Goal: Complete application form

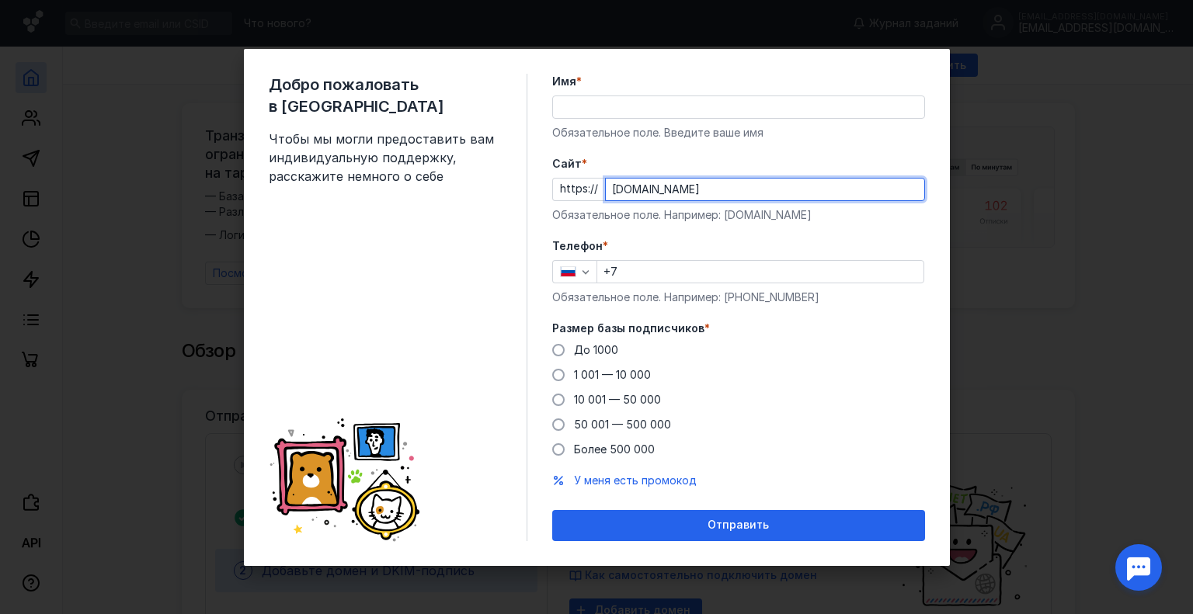
type input "[DOMAIN_NAME]"
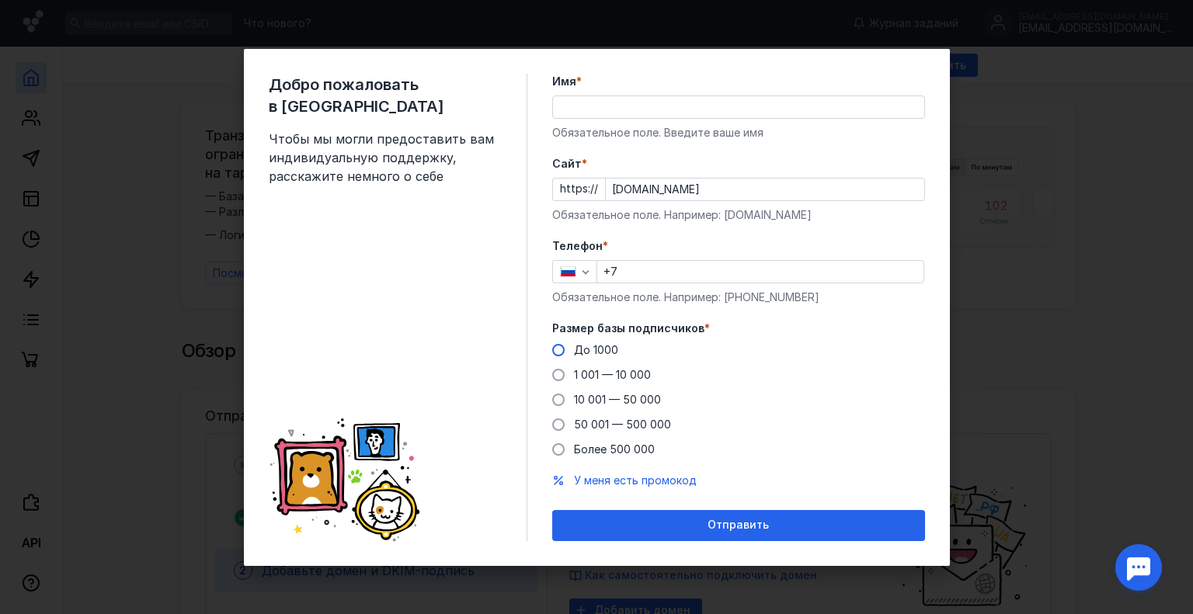
click at [558, 349] on span at bounding box center [558, 350] width 12 height 12
click at [0, 0] on input "До 1000" at bounding box center [0, 0] width 0 height 0
click at [657, 277] on input "+7" at bounding box center [760, 272] width 326 height 22
type input "[PHONE_NUMBER]"
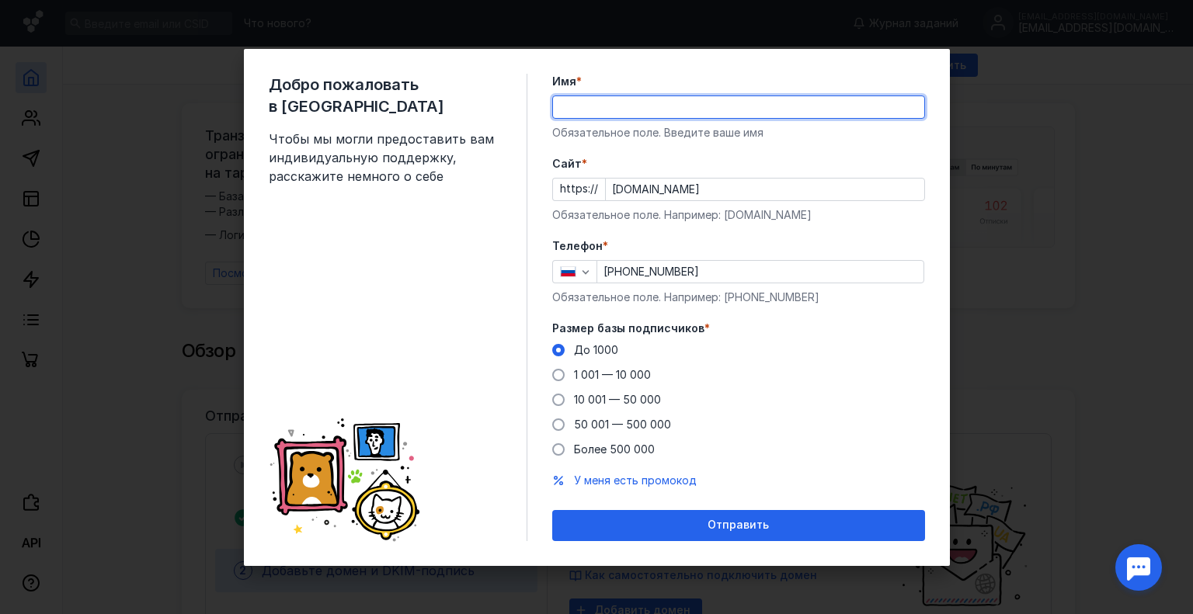
click at [582, 109] on input "Имя *" at bounding box center [738, 107] width 371 height 22
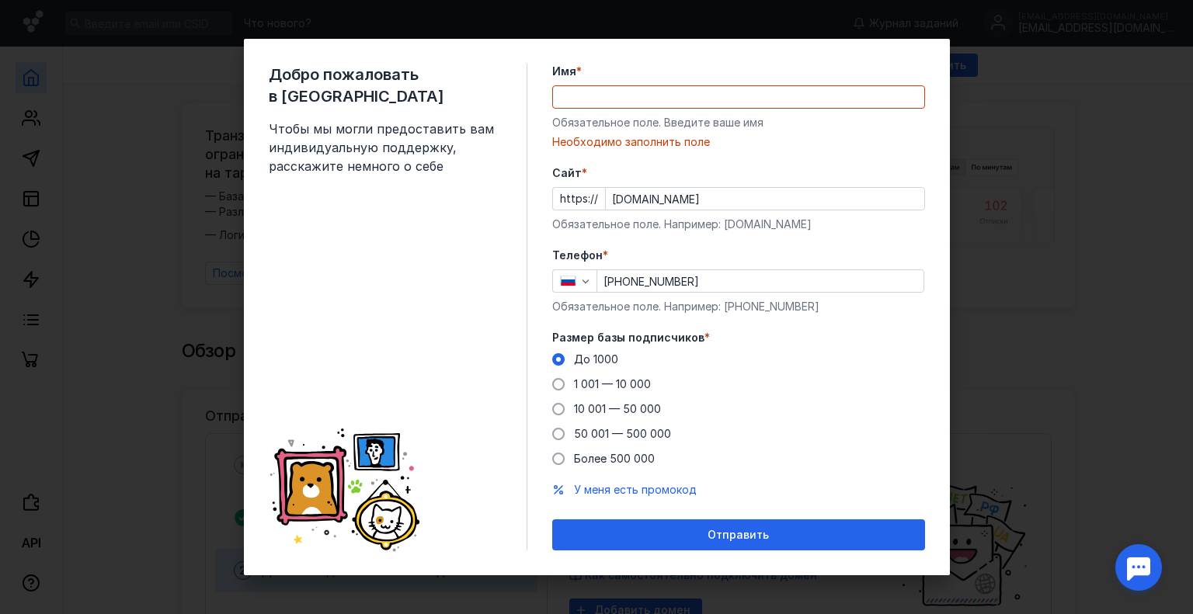
click at [529, 151] on div "Добро пожаловать в Sendsay Чтобы мы могли предоставить вам индивидуальную подде…" at bounding box center [597, 307] width 706 height 537
click at [590, 93] on input "Имя *" at bounding box center [738, 97] width 371 height 22
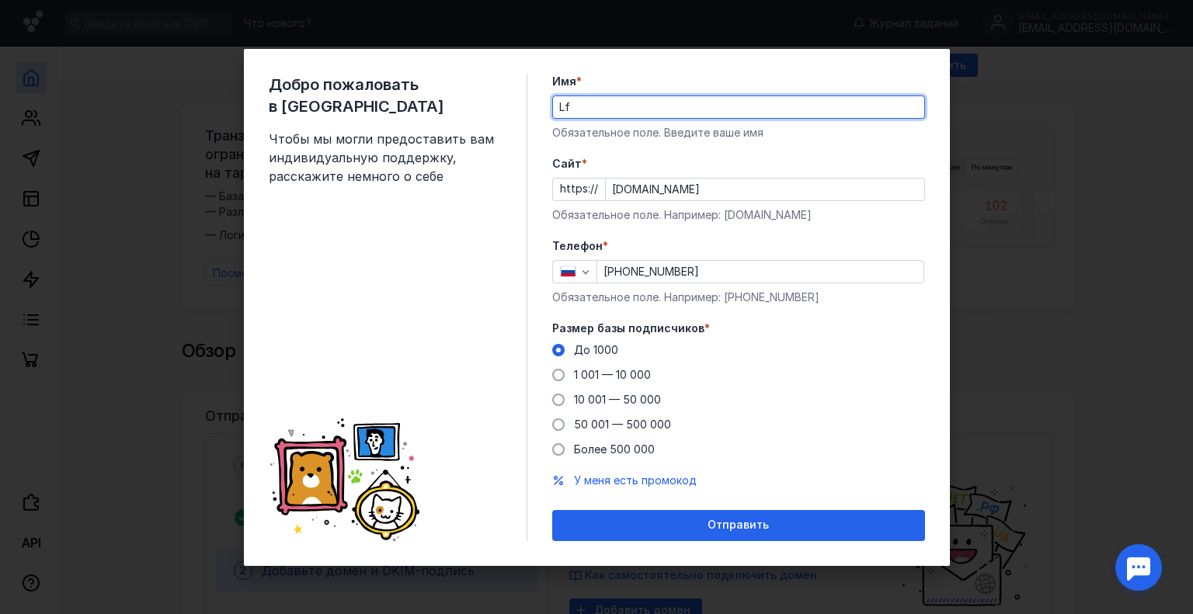
type input "L"
type input "[PERSON_NAME]"
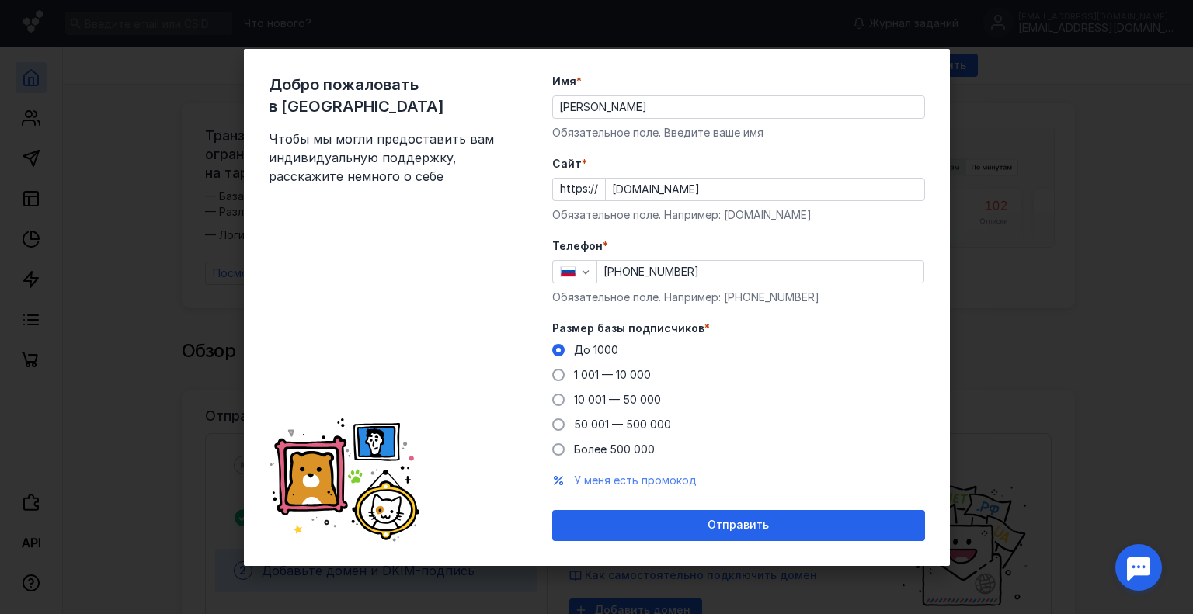
click at [608, 485] on span "У меня есть промокод" at bounding box center [635, 480] width 123 height 13
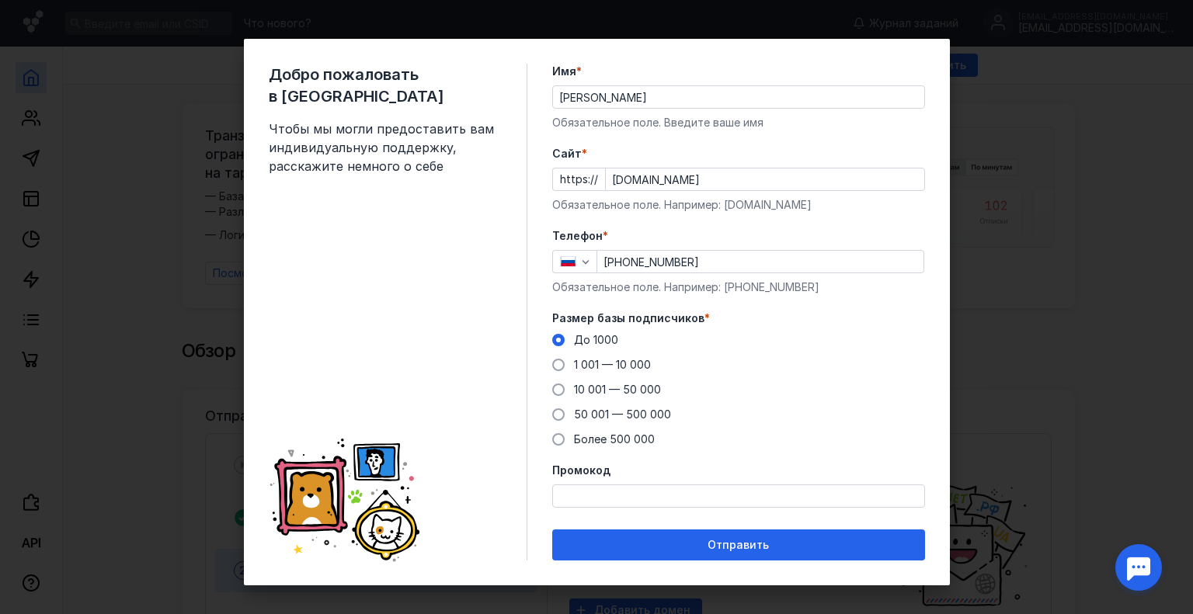
click at [609, 500] on input "Промокод" at bounding box center [738, 496] width 371 height 22
paste input "PROMO22"
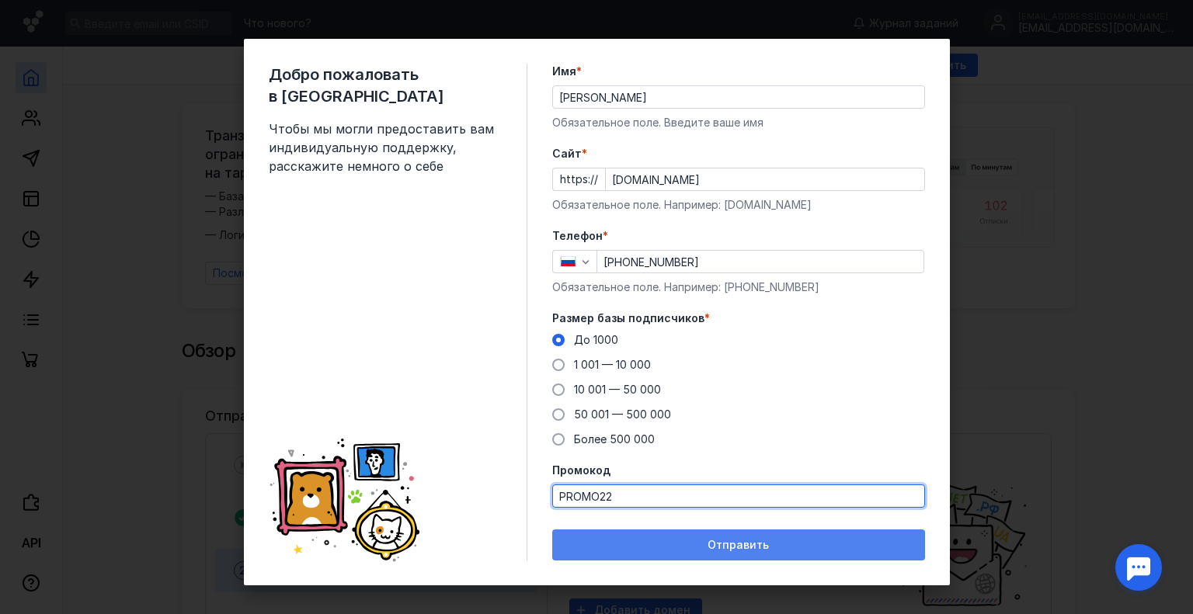
type input "PROMO22"
click at [657, 539] on div "Отправить" at bounding box center [738, 545] width 357 height 13
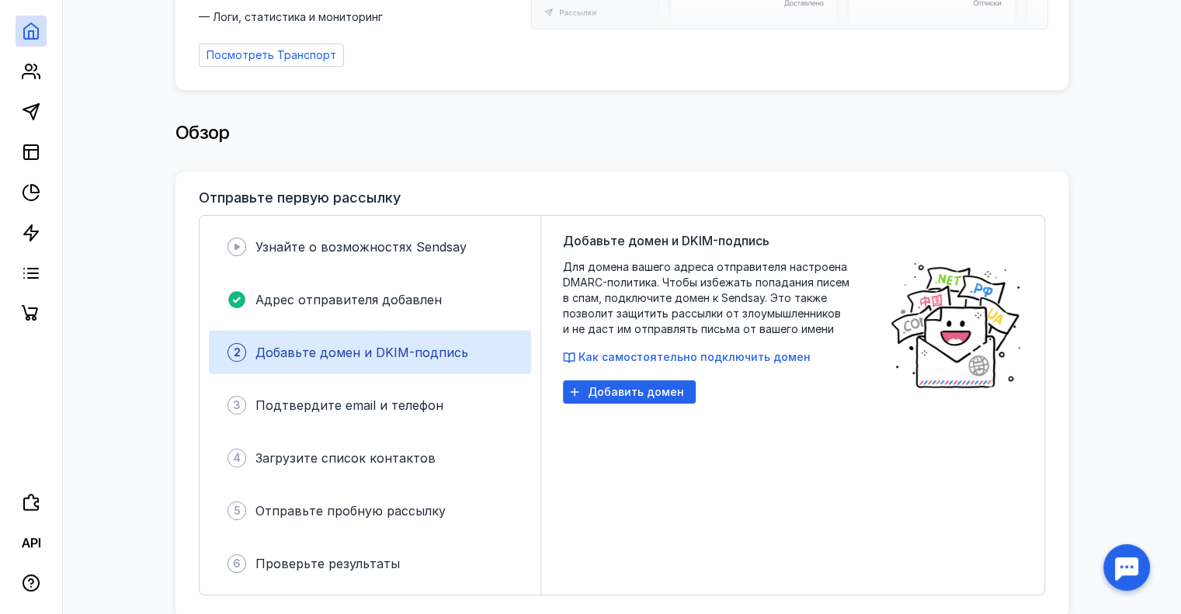
scroll to position [199, 0]
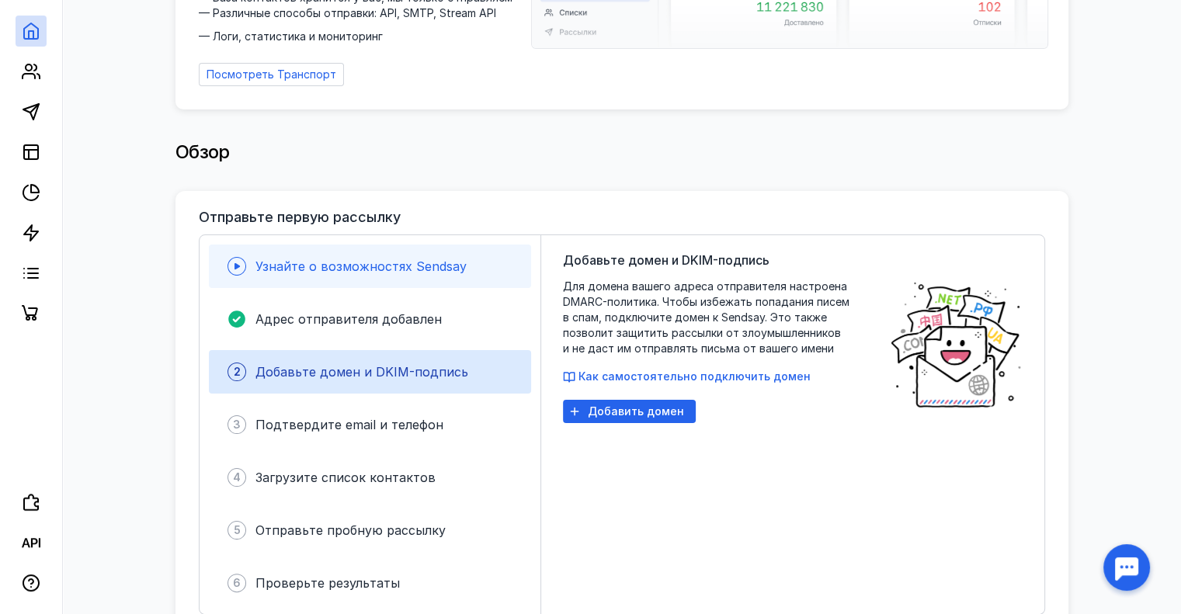
click at [348, 261] on span "Узнайте о возможностях Sendsay" at bounding box center [360, 267] width 211 height 16
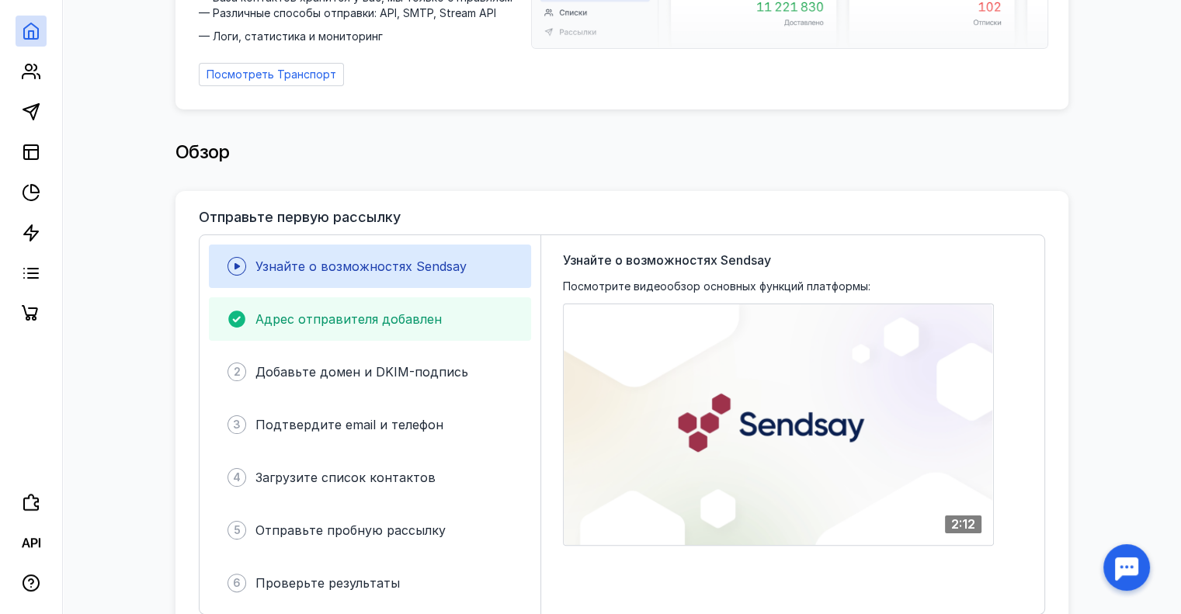
click at [363, 311] on span "Адрес отправителя добавлен" at bounding box center [348, 319] width 186 height 16
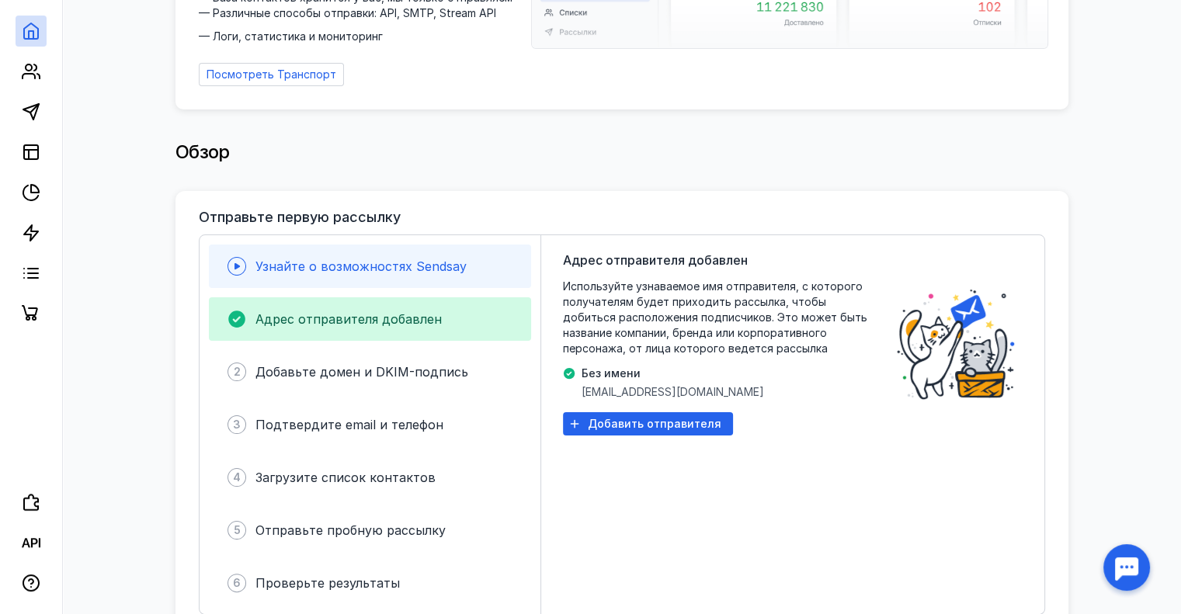
click at [362, 276] on div "Узнайте о возможностях Sendsay" at bounding box center [370, 266] width 322 height 43
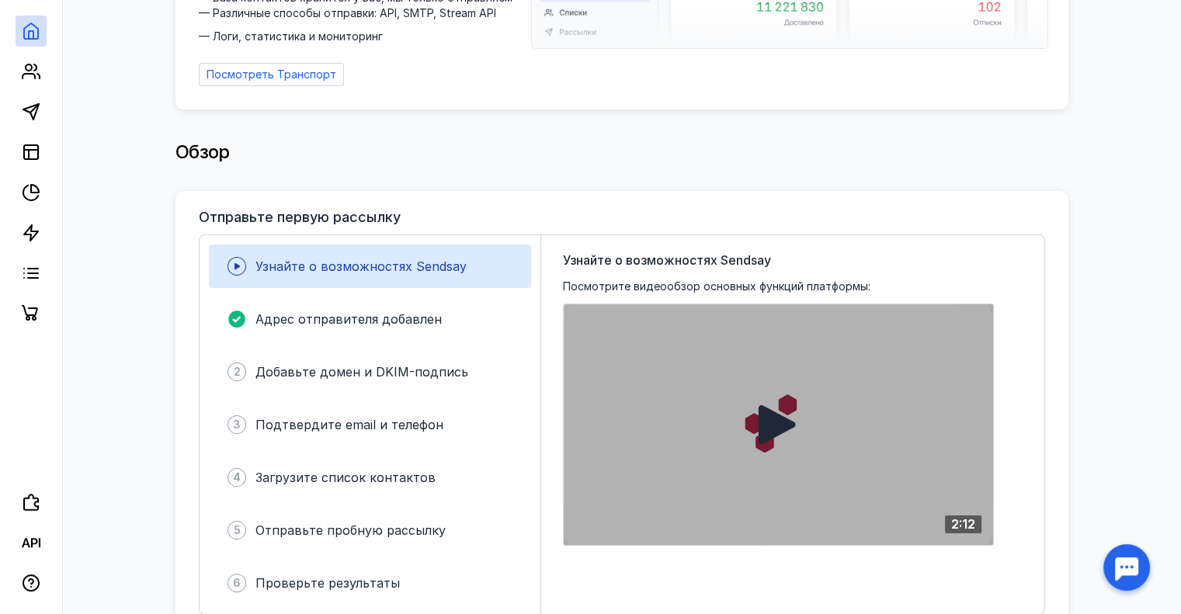
click at [767, 406] on icon at bounding box center [777, 424] width 37 height 39
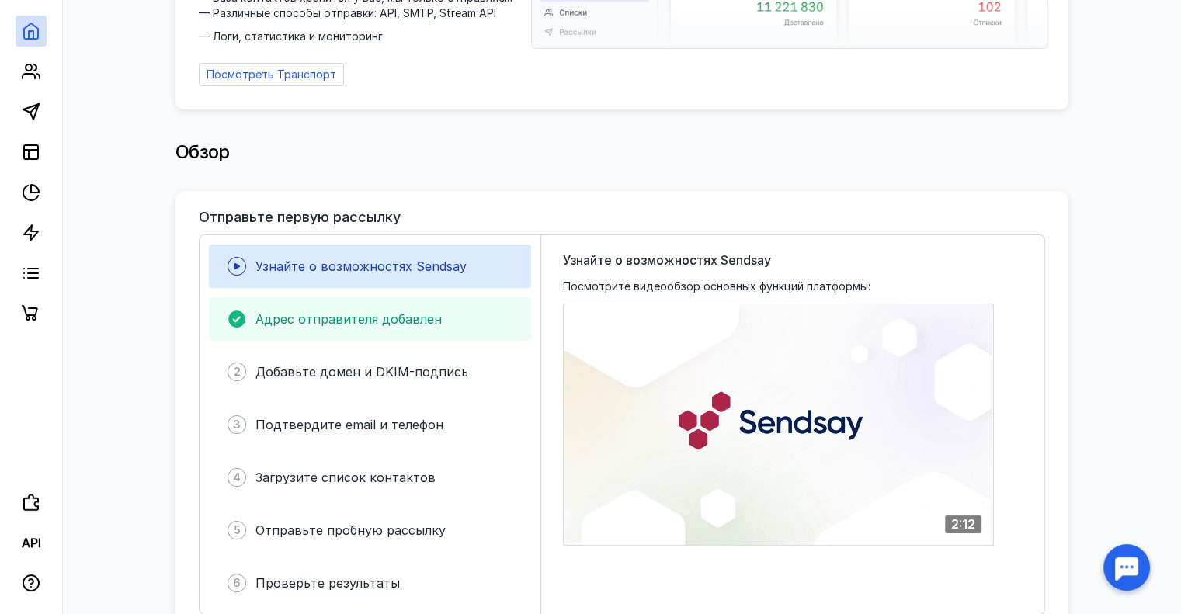
click at [355, 311] on span "Адрес отправителя добавлен" at bounding box center [348, 319] width 186 height 16
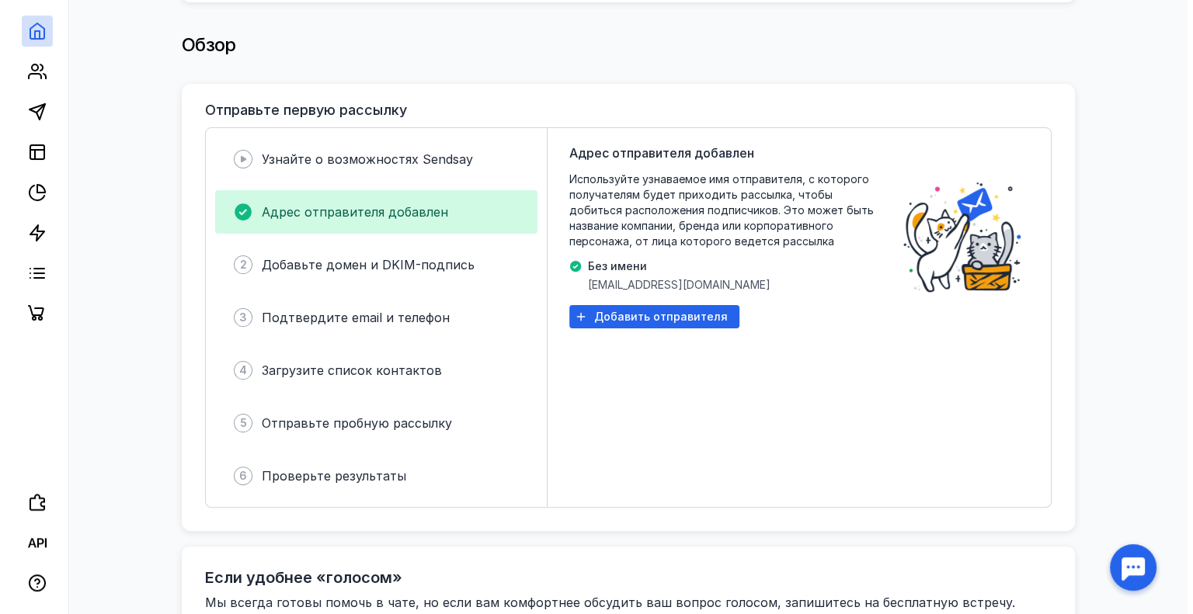
scroll to position [342, 0]
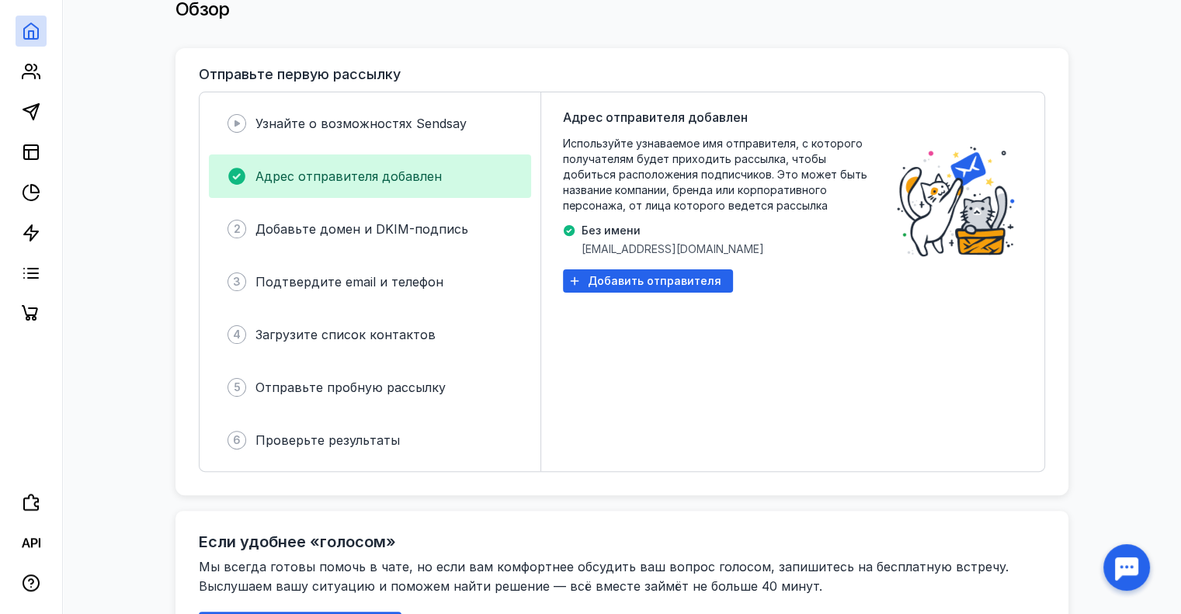
click at [606, 224] on span "Без имени" at bounding box center [673, 231] width 182 height 16
click at [603, 241] on span "[EMAIL_ADDRESS][DOMAIN_NAME]" at bounding box center [673, 249] width 182 height 16
click at [597, 224] on span "Без имени" at bounding box center [673, 231] width 182 height 16
click at [603, 275] on span "Добавить отправителя" at bounding box center [655, 281] width 134 height 13
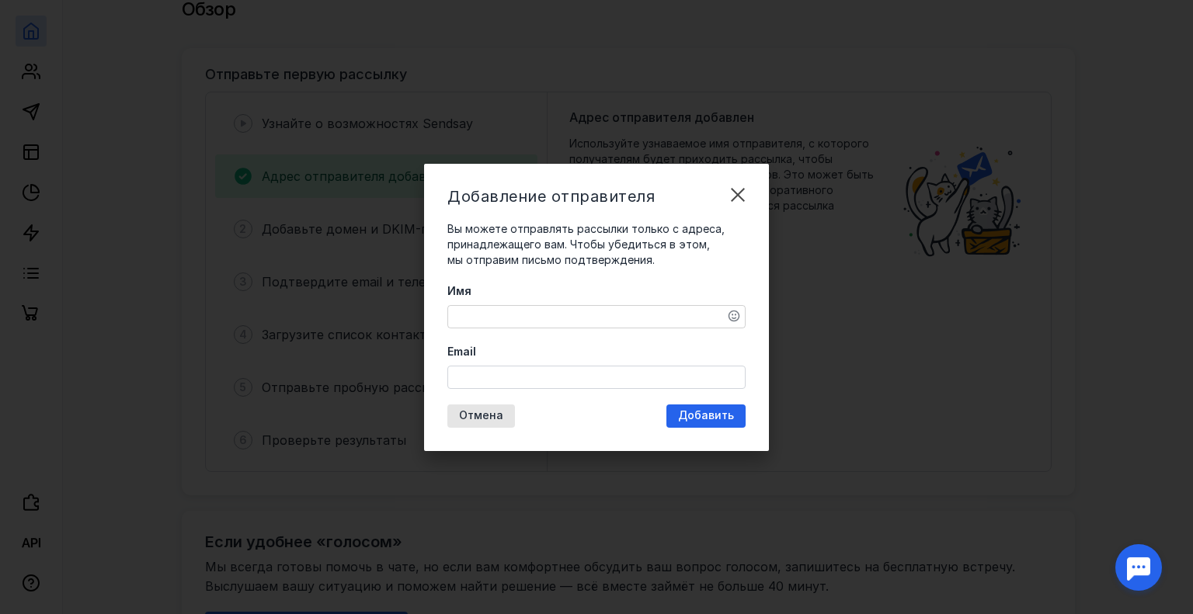
drag, startPoint x: 460, startPoint y: 311, endPoint x: 474, endPoint y: 311, distance: 14.0
click at [462, 311] on textarea "Имя" at bounding box center [596, 317] width 297 height 22
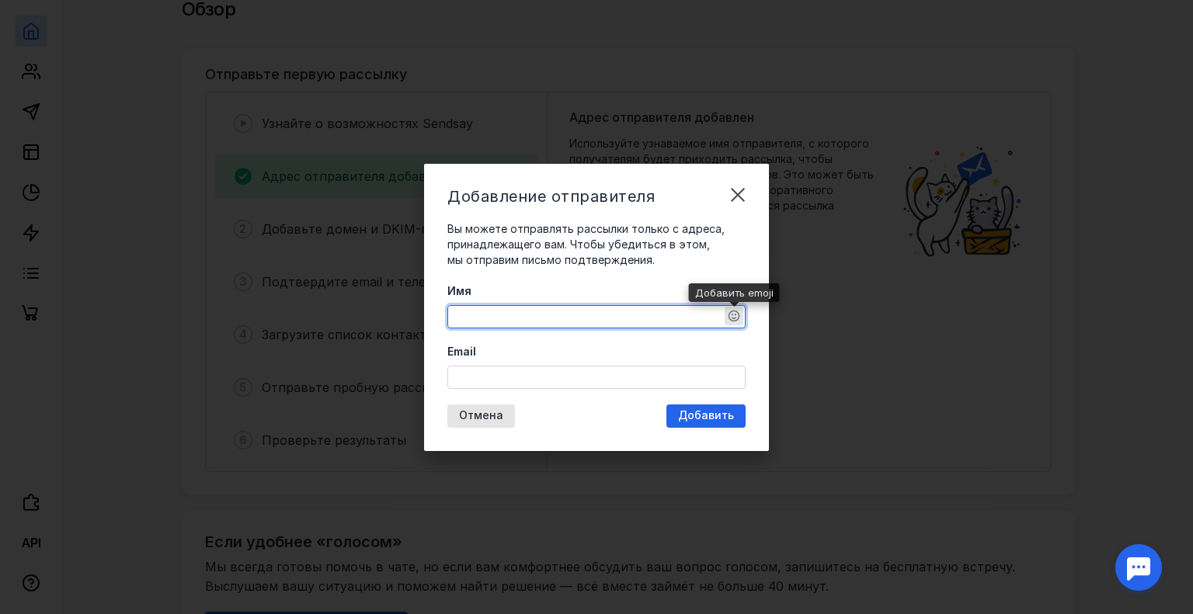
click at [736, 320] on icon "button" at bounding box center [734, 317] width 12 height 12
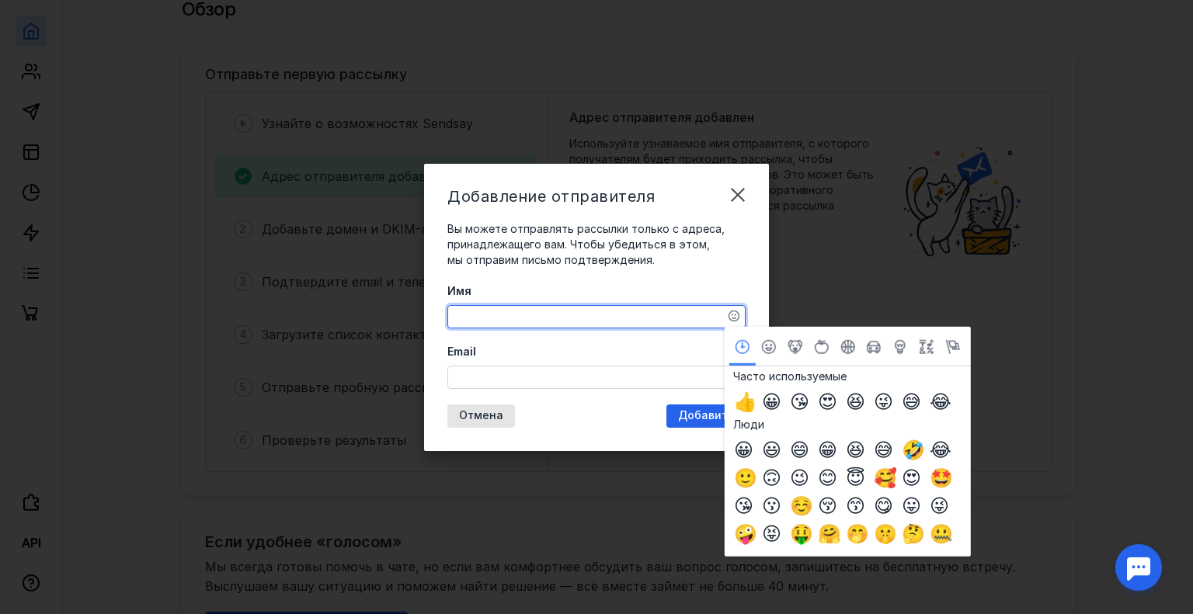
click at [672, 313] on textarea "Имя" at bounding box center [596, 317] width 297 height 22
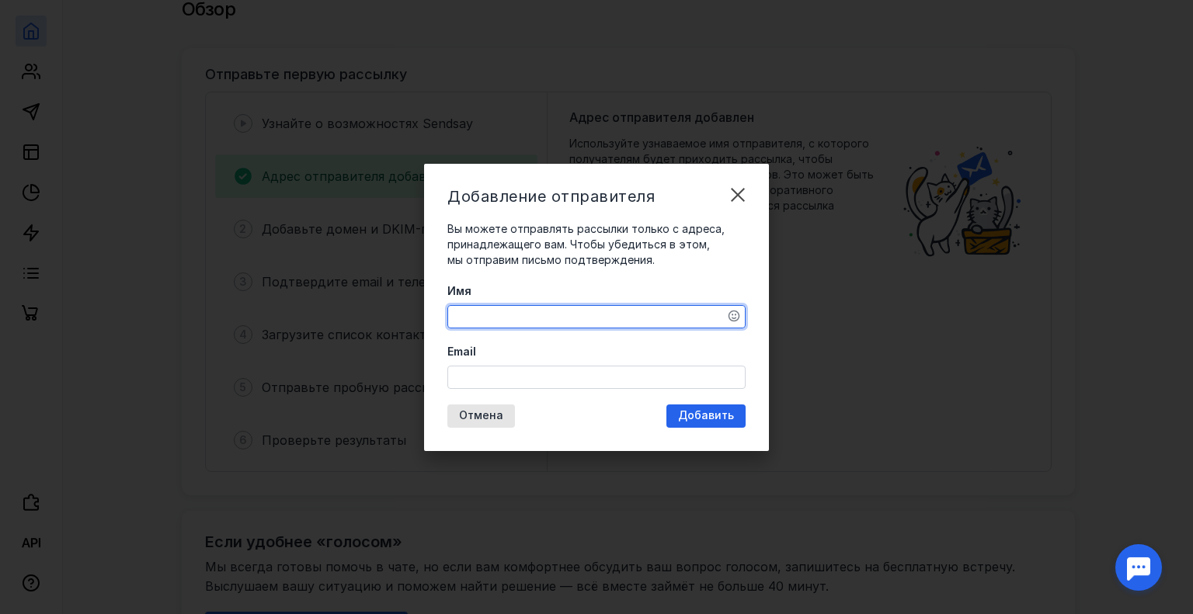
click at [540, 372] on div "Email" at bounding box center [596, 366] width 298 height 45
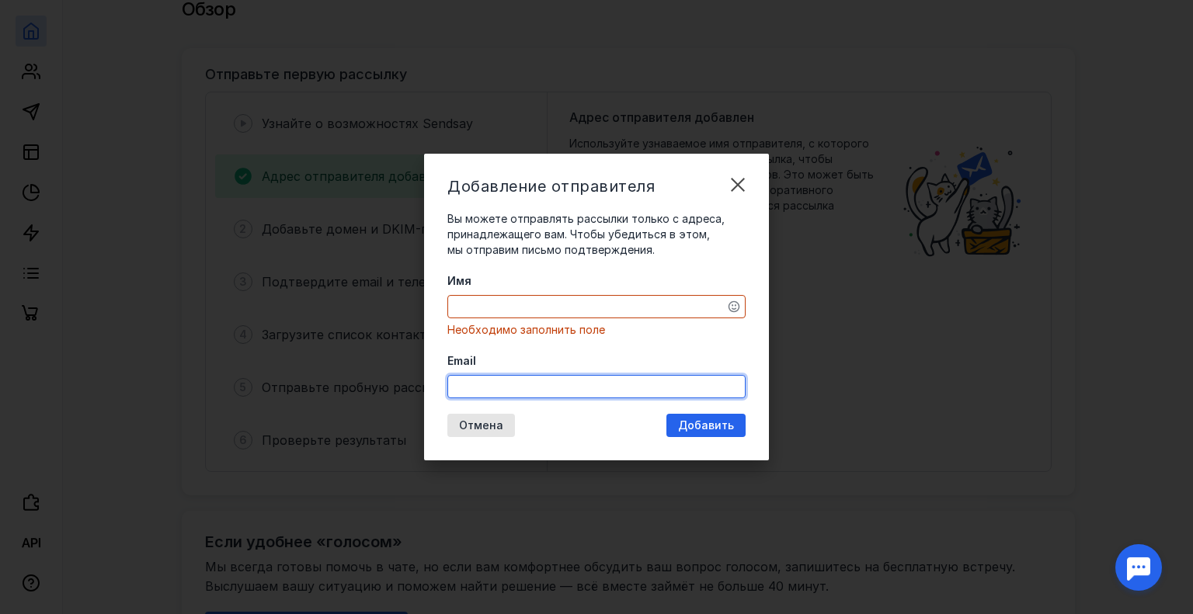
type input "[EMAIL_ADDRESS][DOMAIN_NAME]"
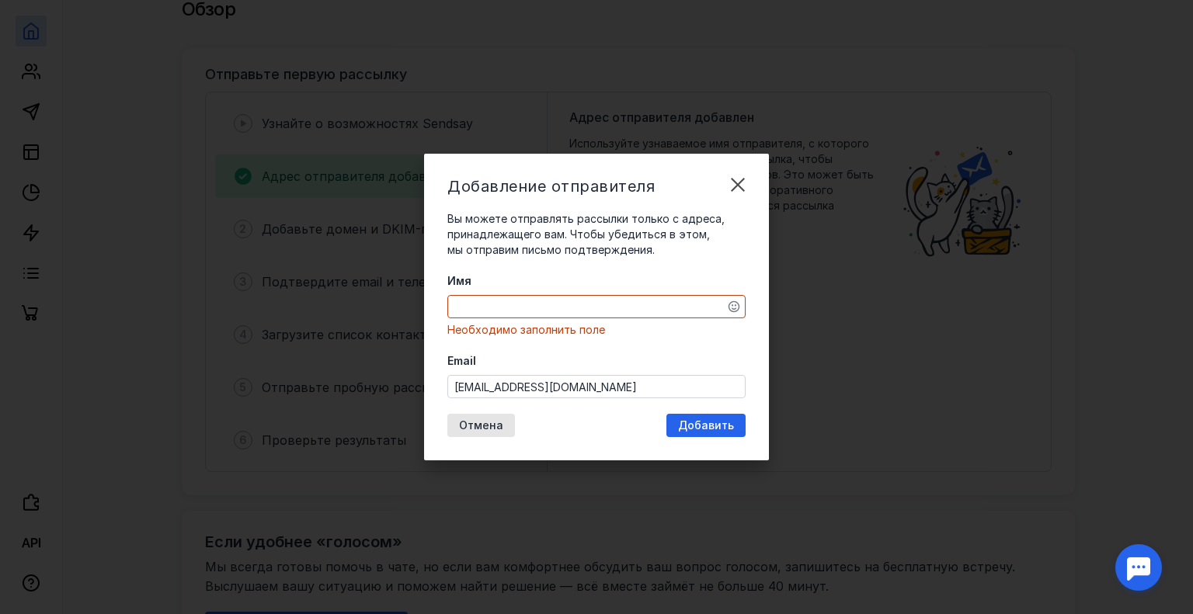
click at [481, 294] on div "Имя Необходимо заполнить поле" at bounding box center [596, 305] width 298 height 64
click at [491, 304] on textarea "Имя" at bounding box center [596, 307] width 297 height 22
type textarea "L"
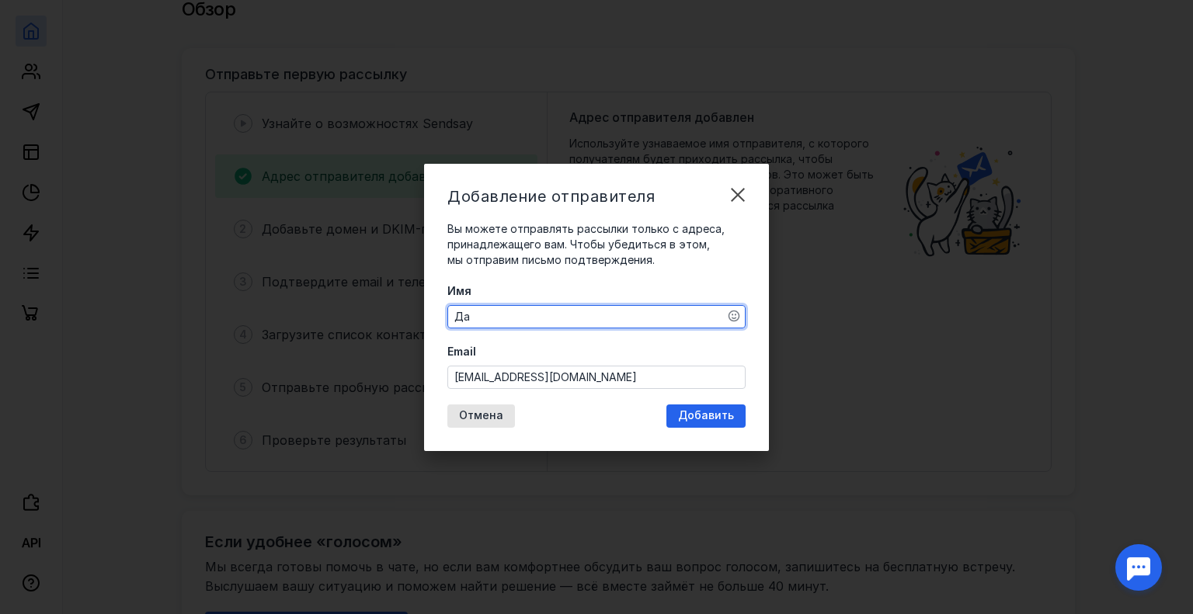
type textarea "Д"
type textarea "[PERSON_NAME]"
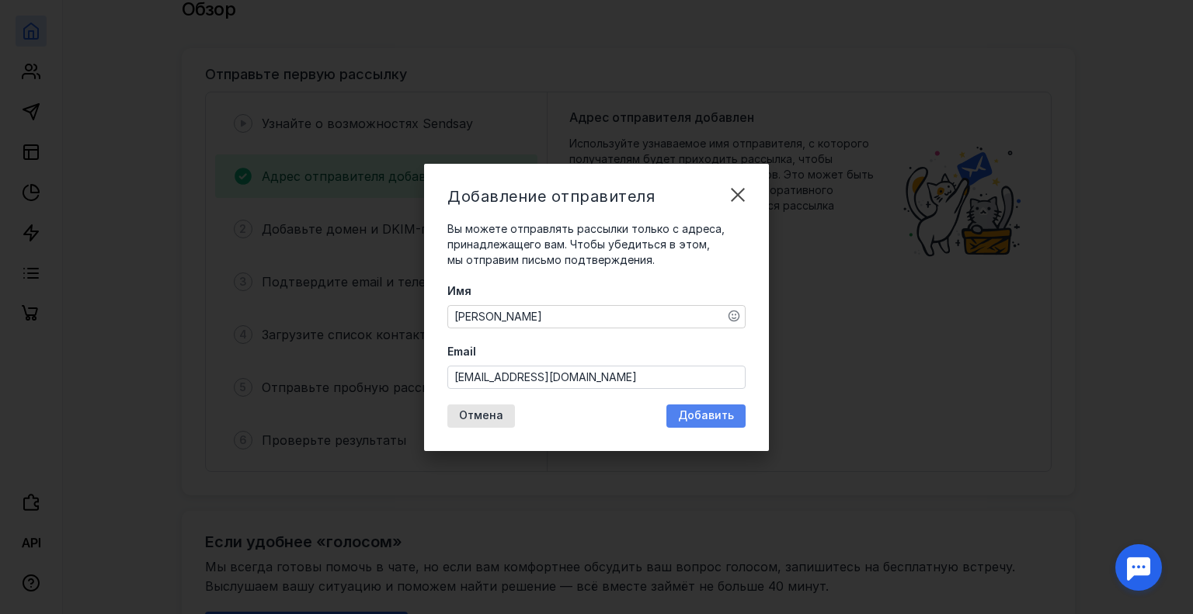
click at [710, 412] on span "Добавить" at bounding box center [706, 415] width 56 height 13
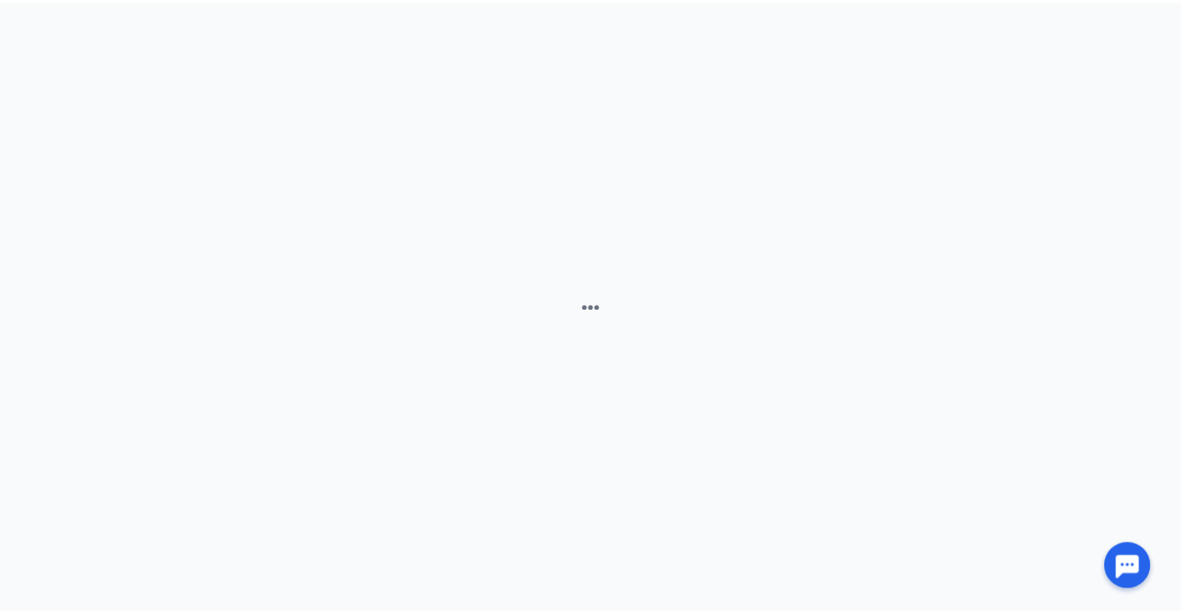
scroll to position [0, 0]
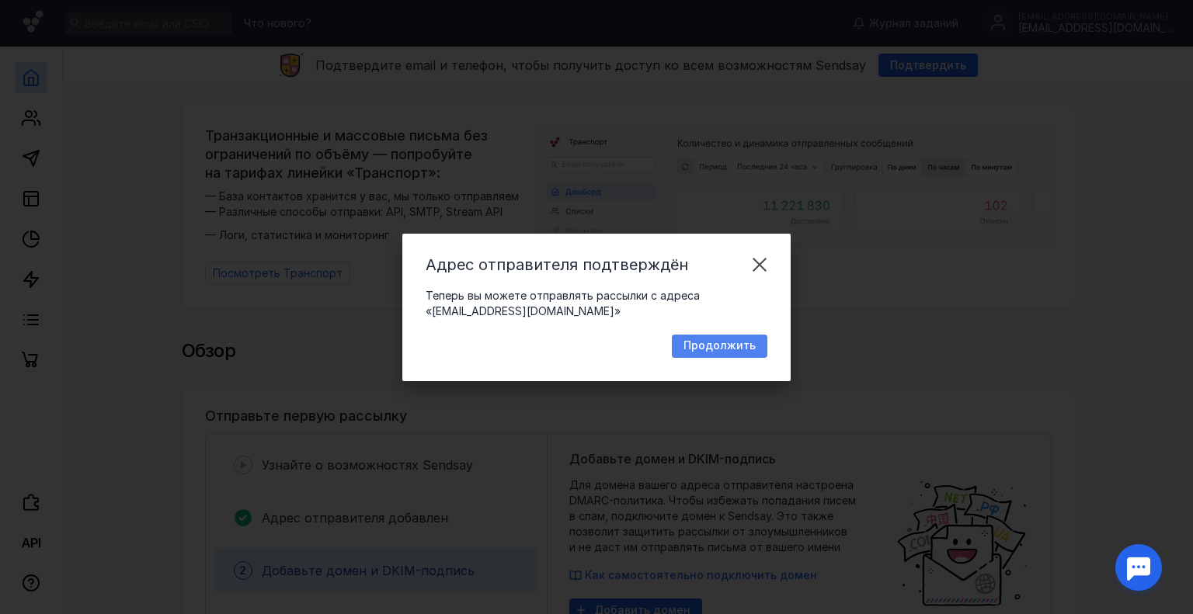
click at [709, 350] on span "Продолжить" at bounding box center [719, 345] width 72 height 13
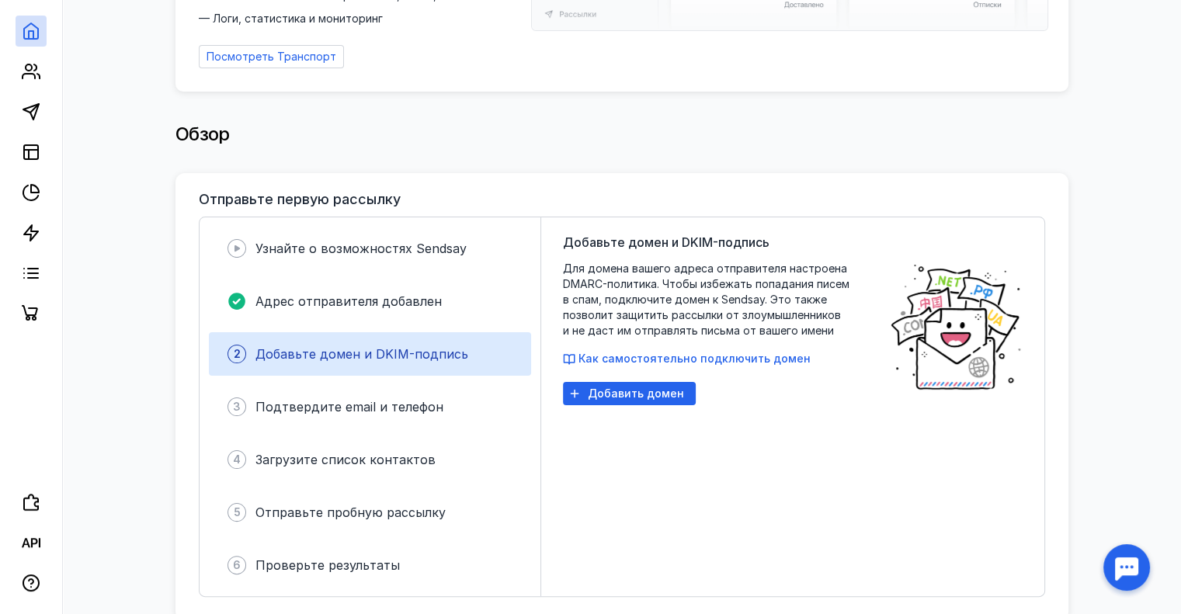
scroll to position [219, 0]
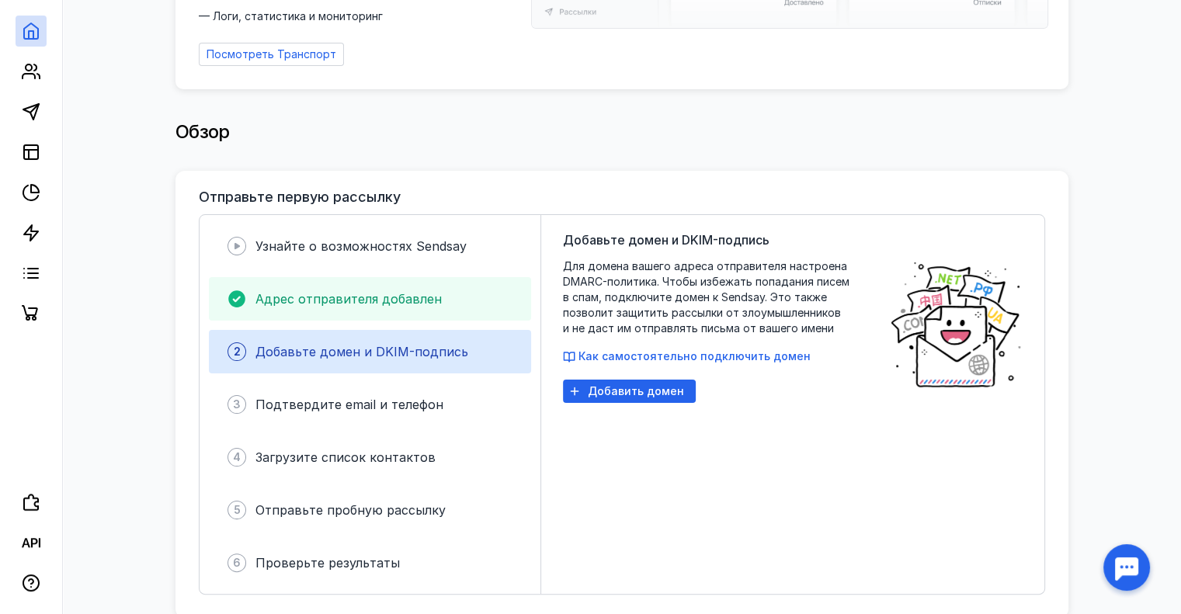
click at [363, 277] on div "Адрес отправителя добавлен" at bounding box center [370, 298] width 322 height 43
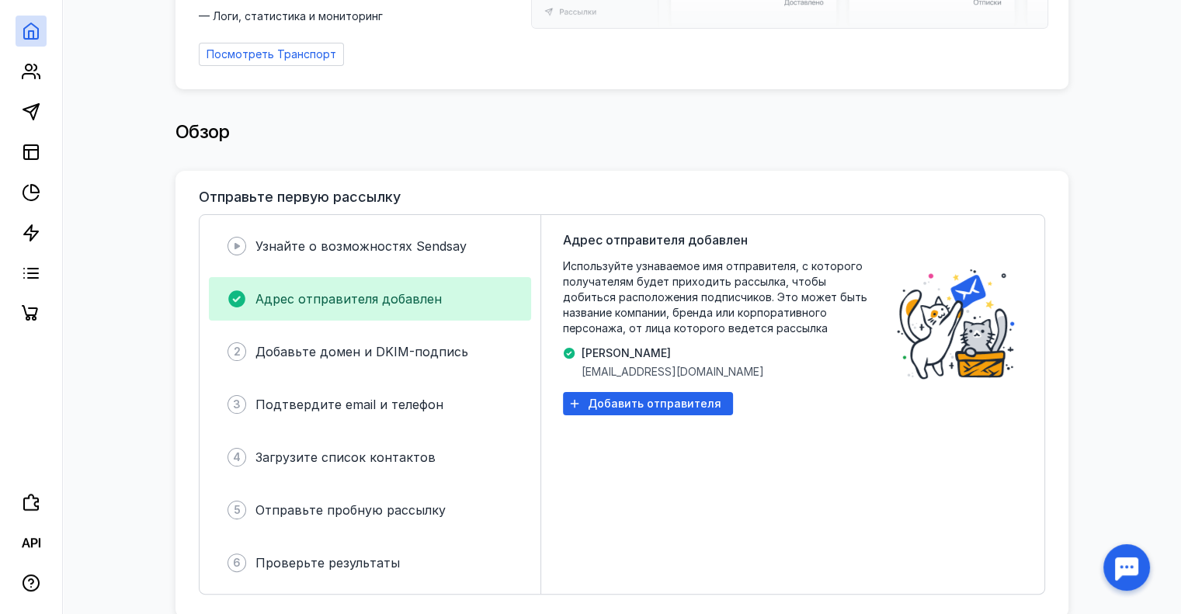
click at [563, 259] on span "Используйте узнаваемое имя отправителя, с которого получателям будет приходить …" at bounding box center [718, 298] width 311 height 78
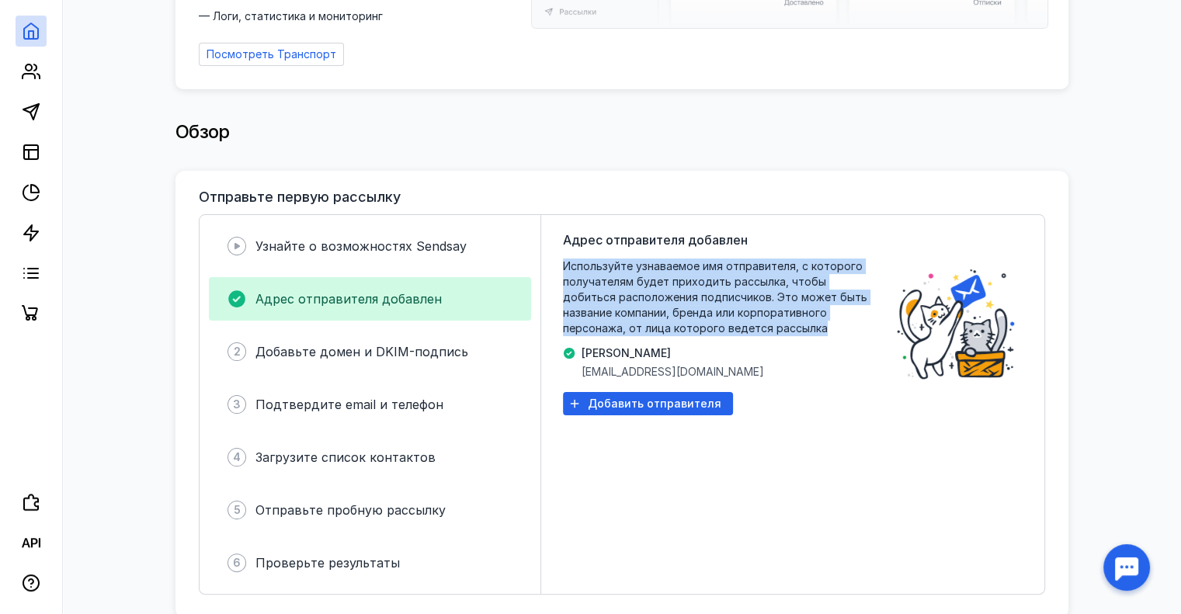
drag, startPoint x: 564, startPoint y: 255, endPoint x: 766, endPoint y: 314, distance: 210.1
click at [766, 314] on span "Используйте узнаваемое имя отправителя, с которого получателям будет приходить …" at bounding box center [718, 298] width 311 height 78
click at [777, 325] on span "Используйте узнаваемое имя отправителя, с которого получателям будет приходить …" at bounding box center [718, 298] width 311 height 78
drag, startPoint x: 780, startPoint y: 326, endPoint x: 561, endPoint y: 262, distance: 228.8
click at [561, 262] on div "Адрес отправителя добавлен Используйте узнаваемое имя отправителя, с которого п…" at bounding box center [792, 404] width 503 height 379
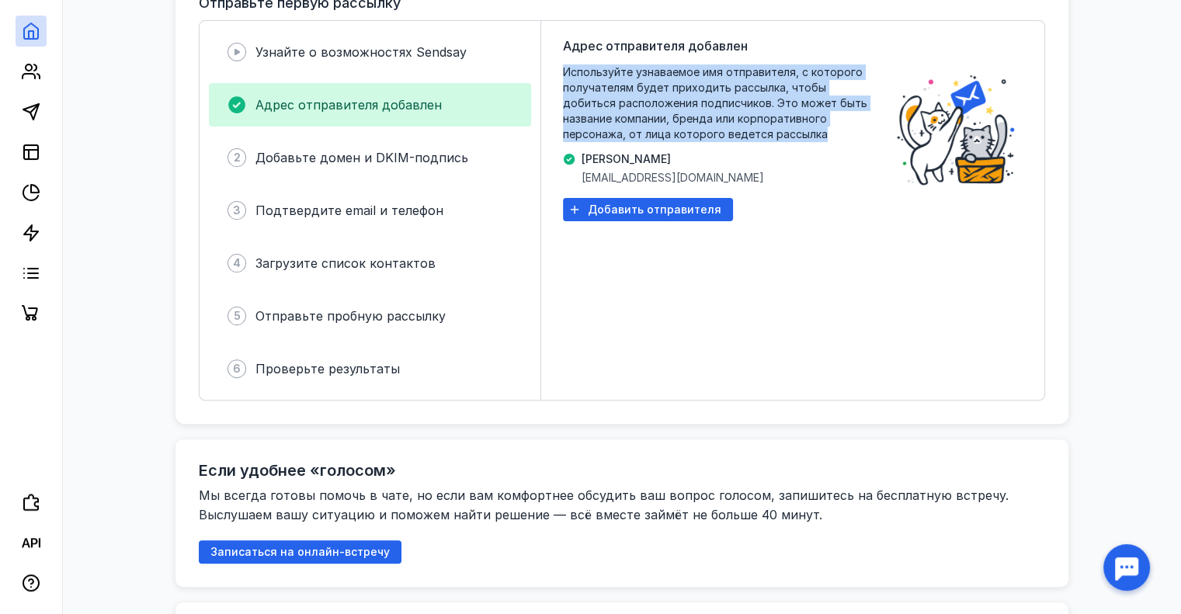
scroll to position [455, 0]
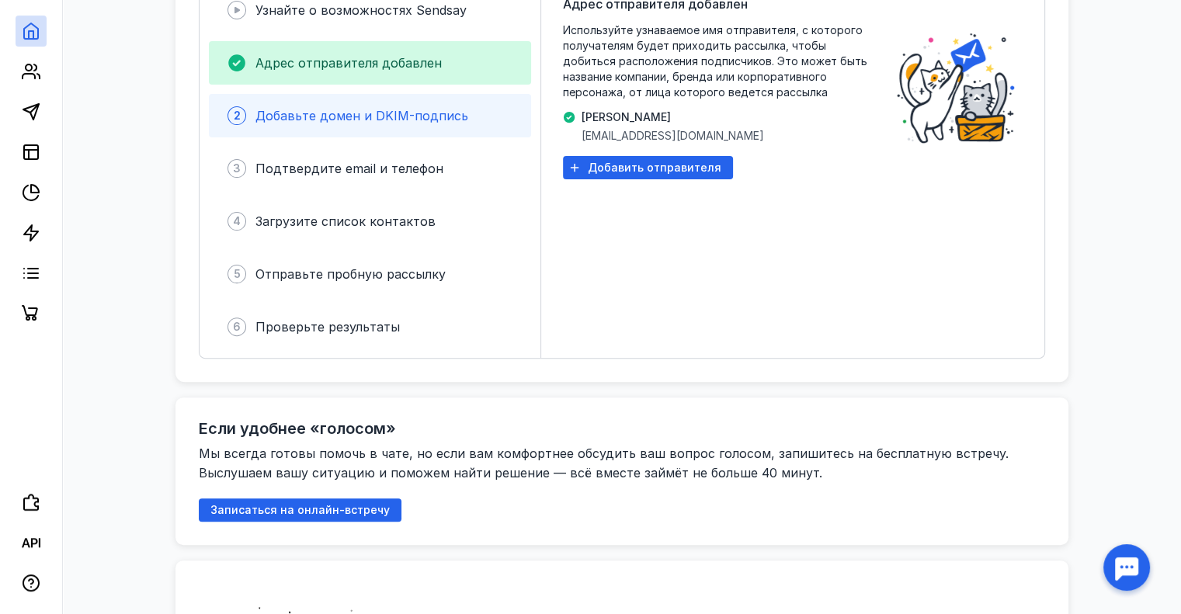
click at [372, 111] on span "Добавьте домен и DKIM-подпись" at bounding box center [361, 116] width 213 height 16
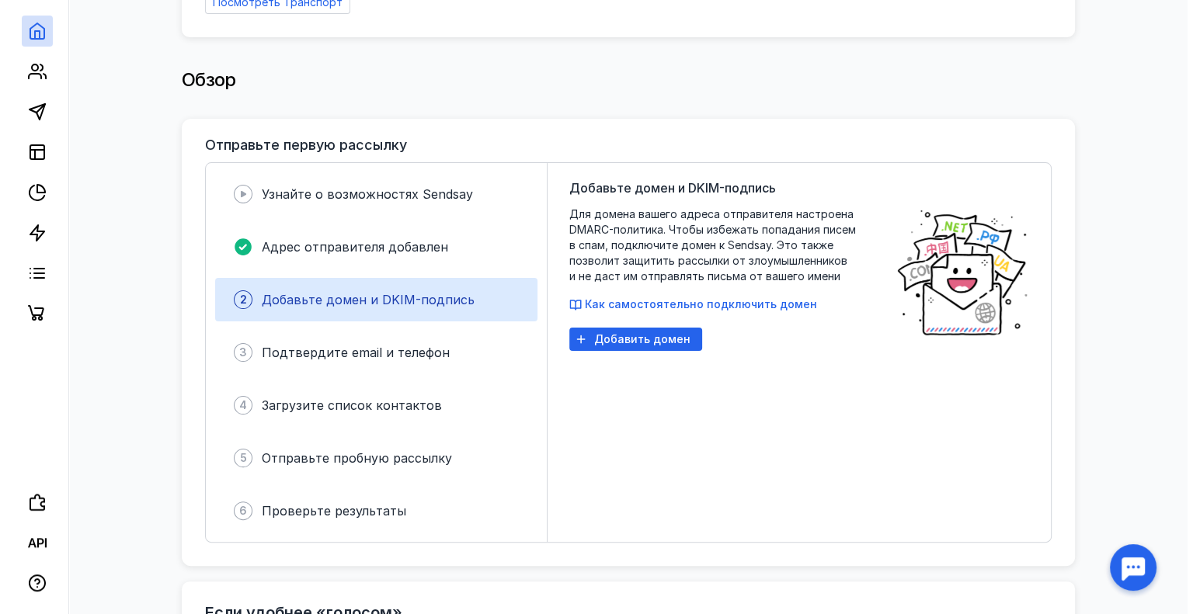
scroll to position [255, 0]
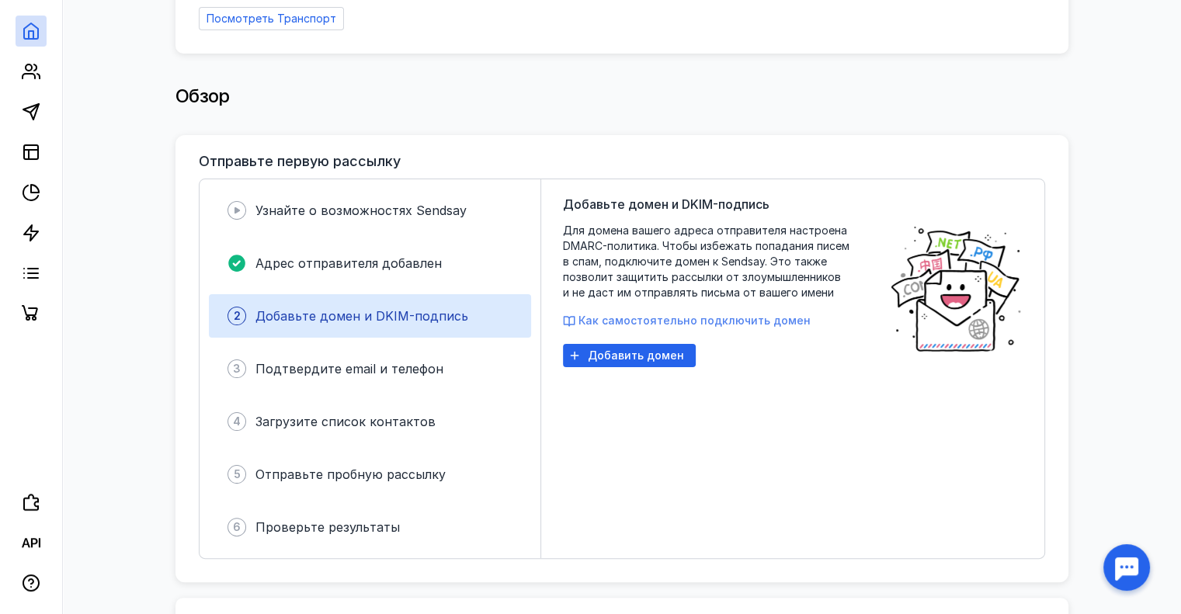
click at [682, 314] on span "Как самостоятельно подключить домен" at bounding box center [694, 320] width 232 height 13
click at [613, 354] on div "Добавить домен" at bounding box center [629, 355] width 133 height 23
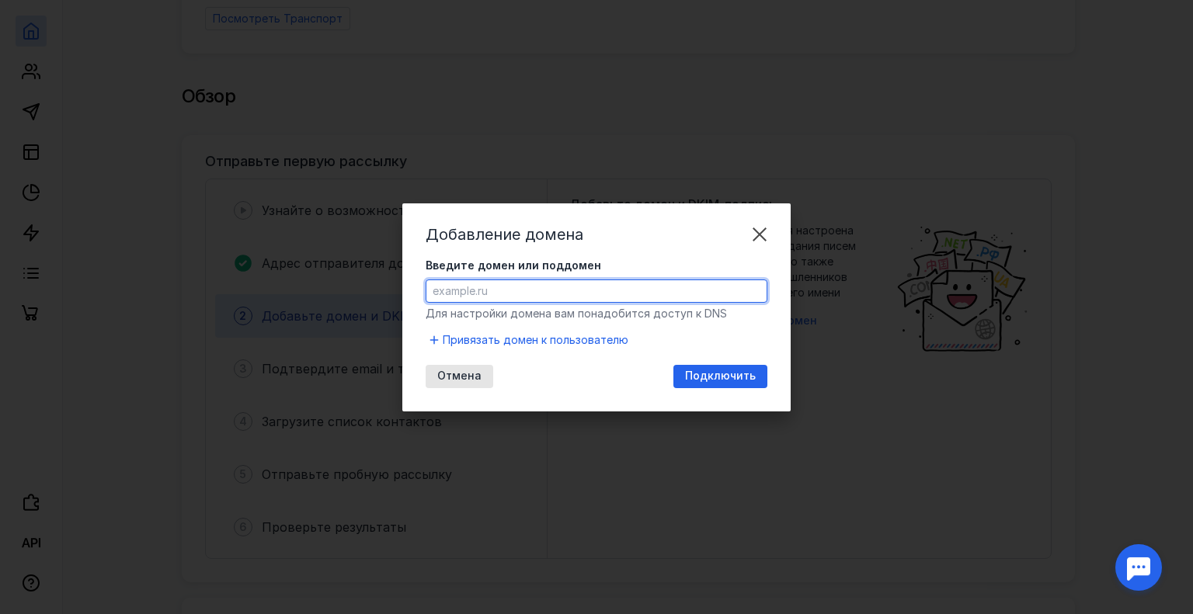
click at [583, 289] on input "Введите домен или поддомен" at bounding box center [596, 291] width 340 height 22
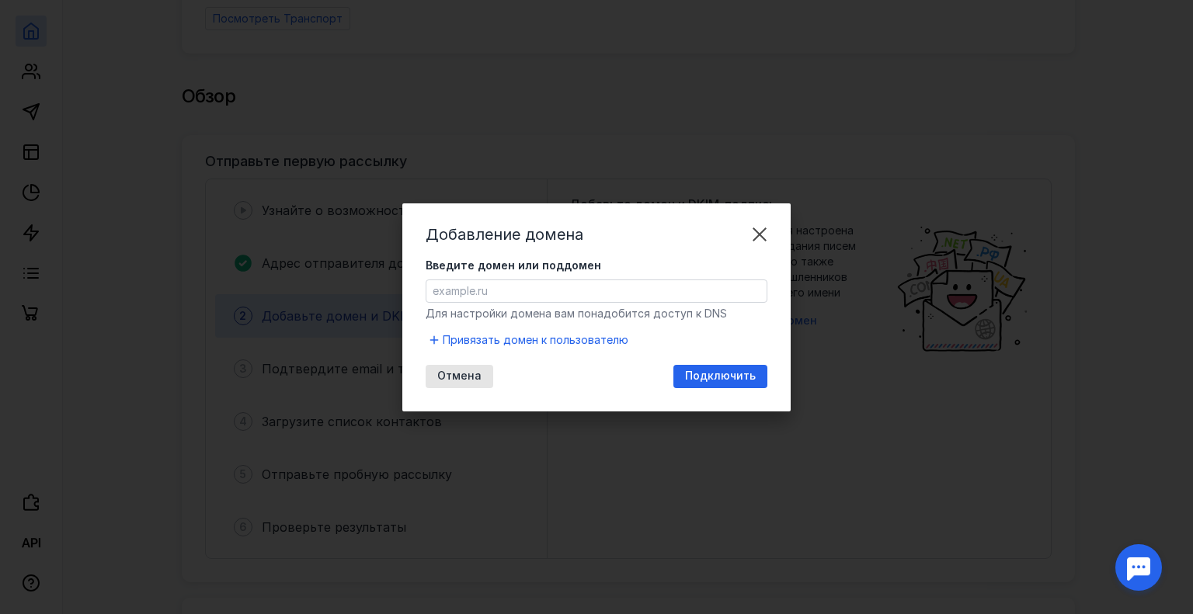
click at [642, 245] on div "Добавление домена Введите домен или поддомен Для настройки домена вам понадобит…" at bounding box center [596, 307] width 388 height 208
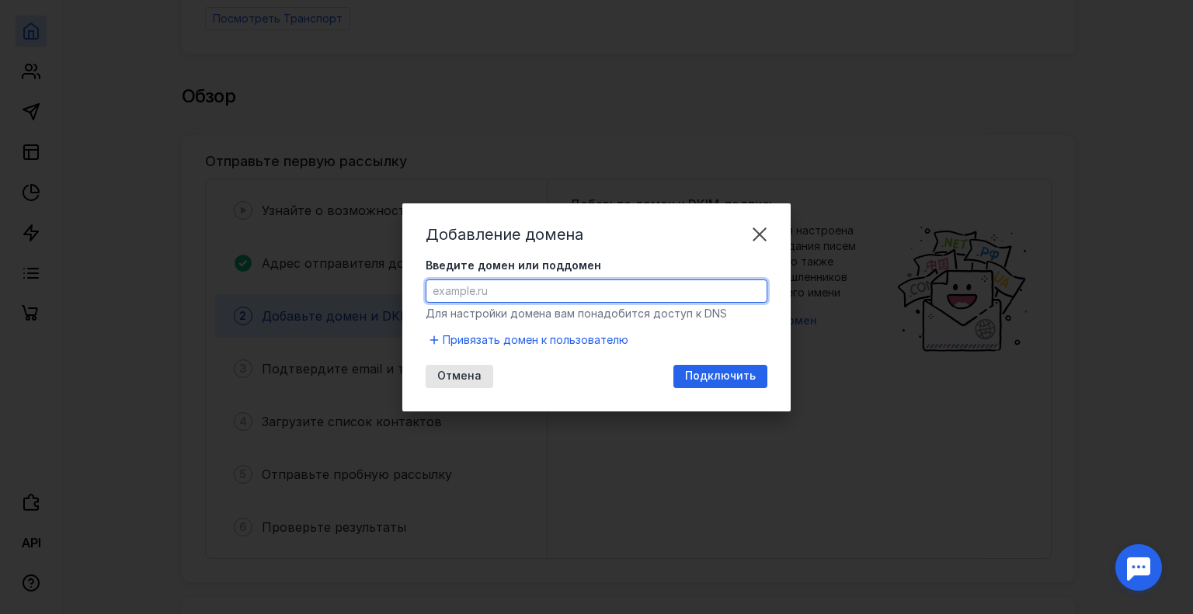
click at [594, 294] on input "Введите домен или поддомен" at bounding box center [596, 291] width 340 height 22
type input "у"
click at [704, 300] on input "[DOMAIN_NAME]" at bounding box center [596, 291] width 340 height 22
type input "[DOMAIN_NAME]"
click at [700, 373] on span "Подключить" at bounding box center [720, 376] width 71 height 13
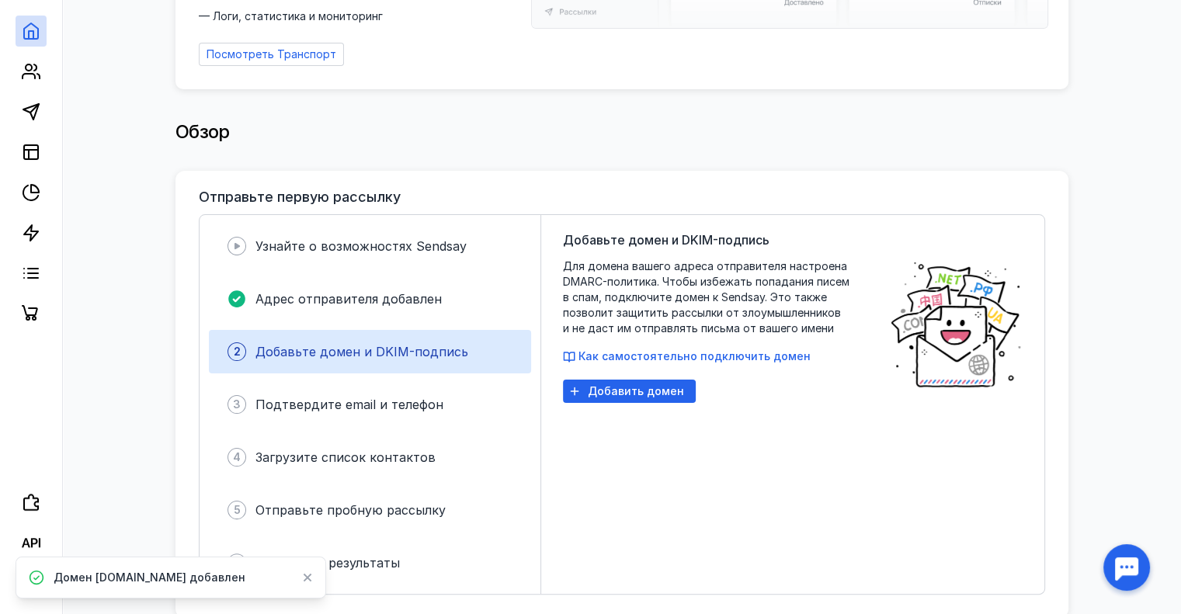
scroll to position [280, 0]
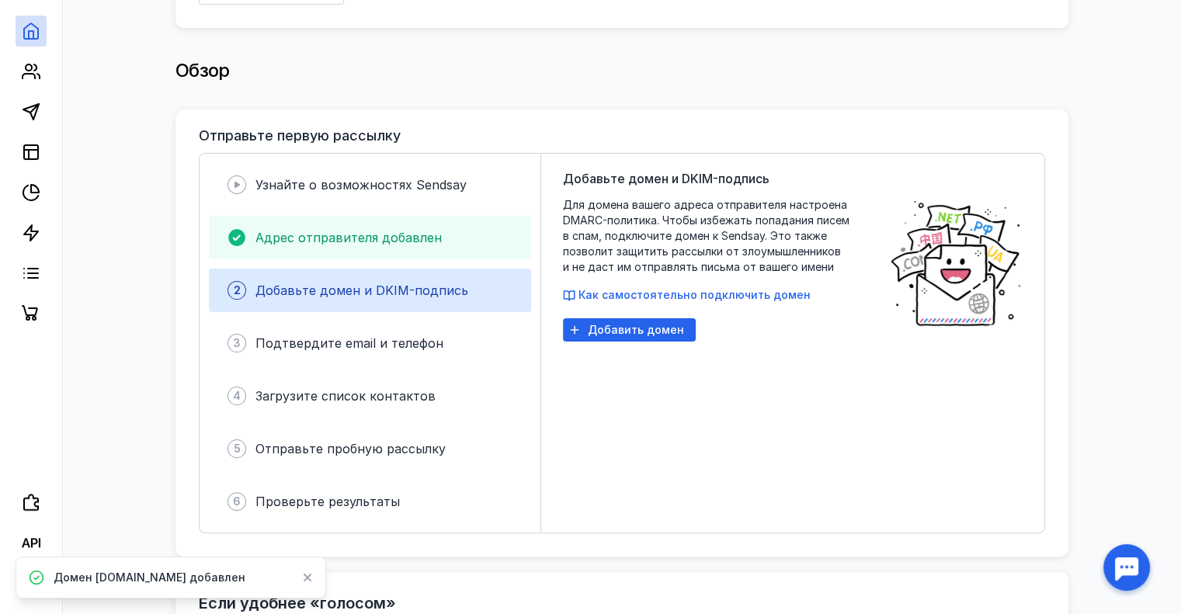
click at [357, 241] on div "Адрес отправителя добавлен" at bounding box center [370, 237] width 322 height 43
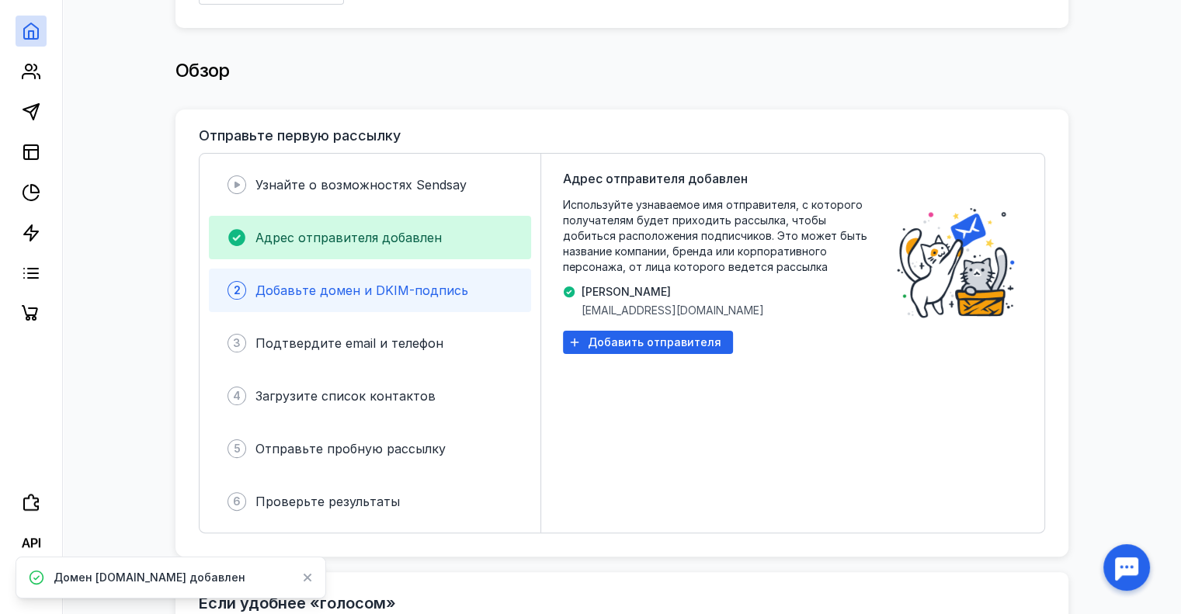
click at [362, 283] on span "Добавьте домен и DKIM-подпись" at bounding box center [361, 291] width 213 height 16
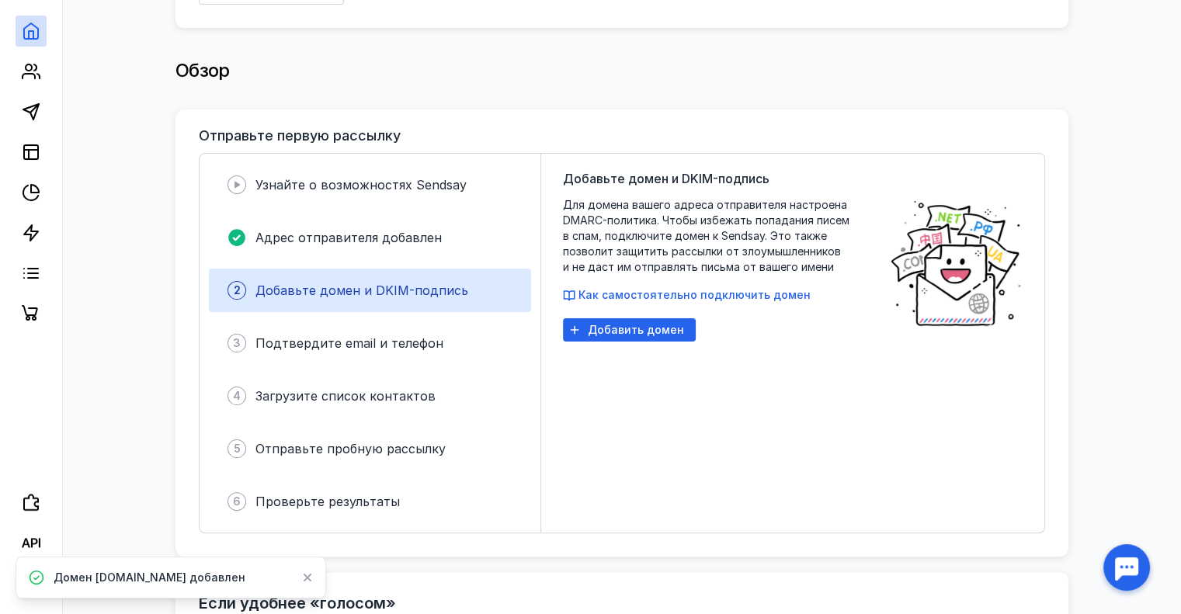
click at [665, 393] on div "Добавьте домен и DKIM-подпись Для домена вашего адреса отправителя настроена DM…" at bounding box center [718, 343] width 311 height 348
click at [713, 66] on div "Обзор" at bounding box center [621, 70] width 893 height 31
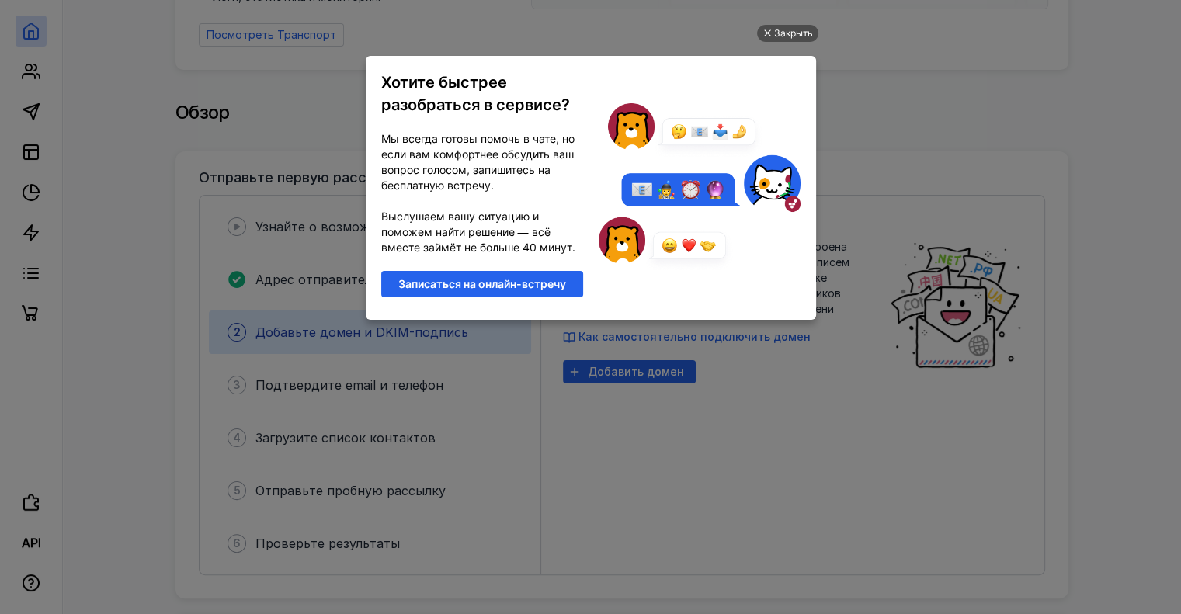
scroll to position [0, 0]
click at [787, 30] on div "Закрыть" at bounding box center [793, 33] width 39 height 17
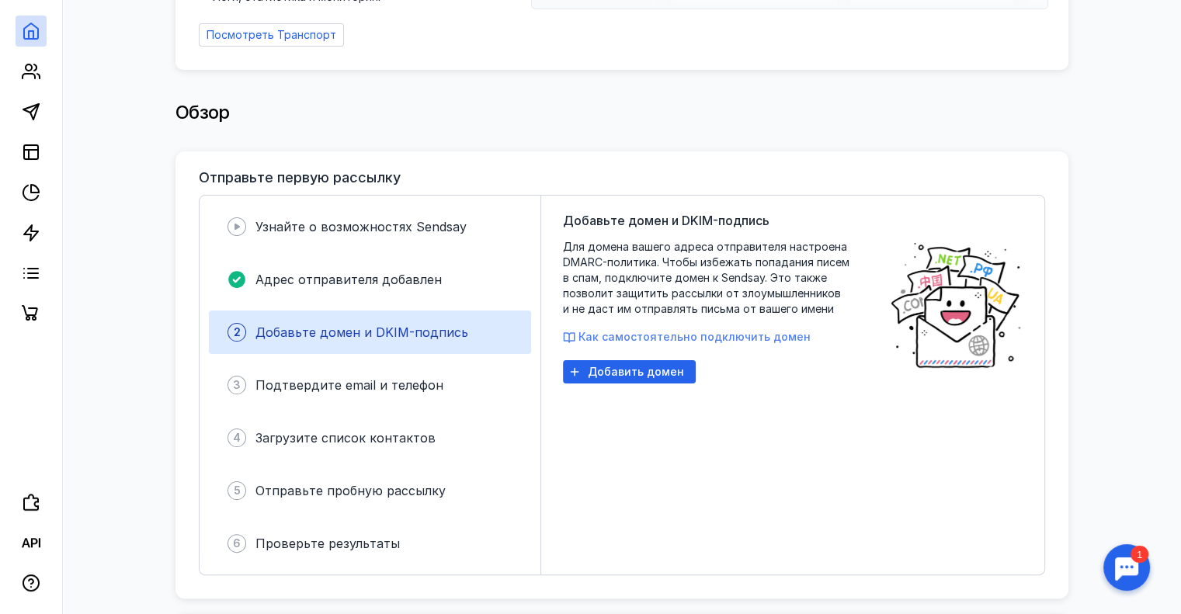
click at [658, 330] on span "Как самостоятельно подключить домен" at bounding box center [694, 336] width 232 height 13
click at [631, 330] on span "Как самостоятельно подключить домен" at bounding box center [694, 336] width 232 height 13
